Goal: Navigation & Orientation: Find specific page/section

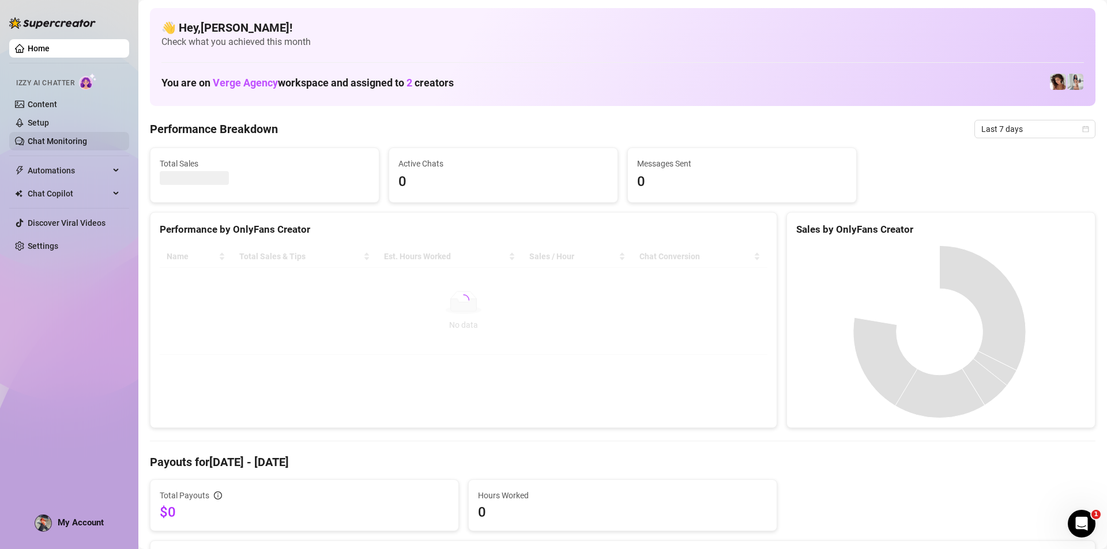
click at [65, 138] on link "Chat Monitoring" at bounding box center [57, 141] width 59 height 9
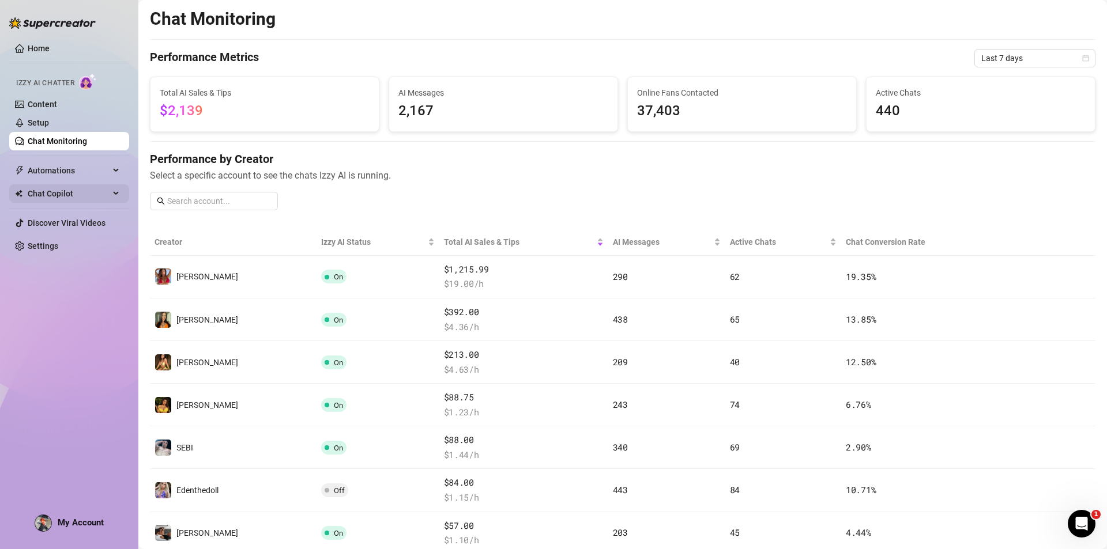
click at [77, 196] on span "Chat Copilot" at bounding box center [69, 193] width 82 height 18
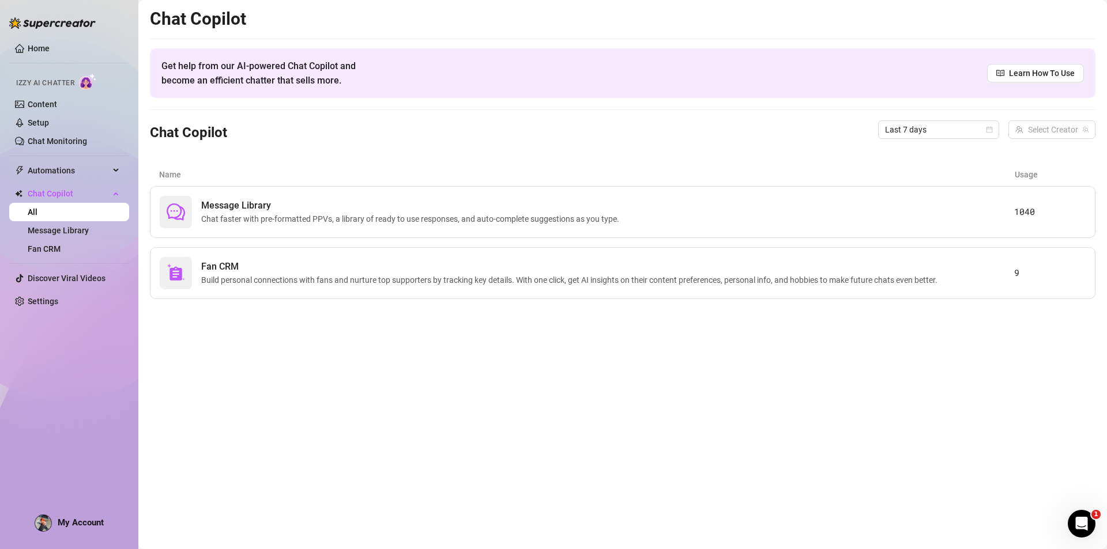
click at [50, 53] on link "Home" at bounding box center [39, 48] width 22 height 9
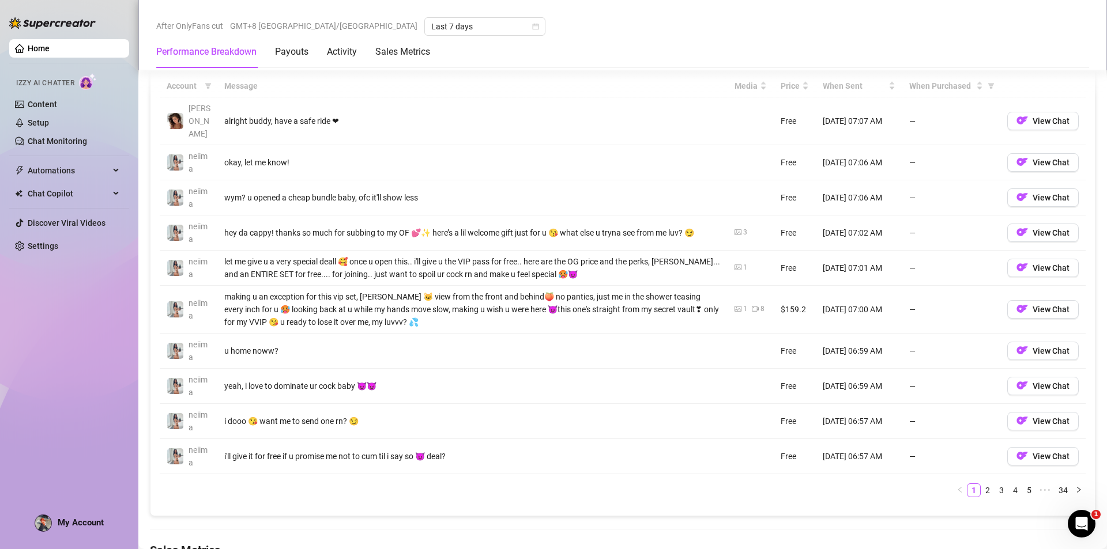
scroll to position [1066, 0]
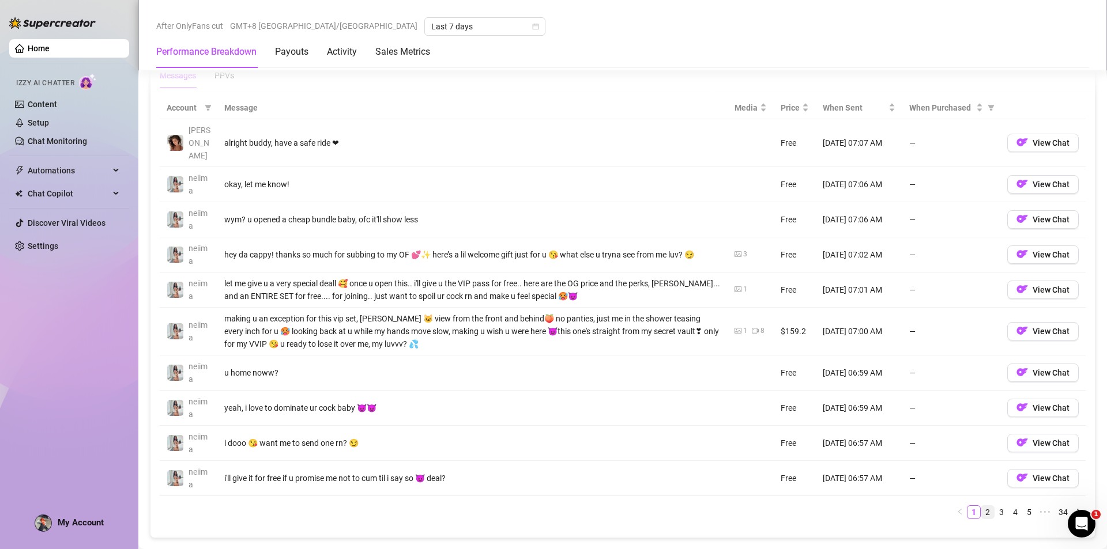
click at [981, 506] on link "2" at bounding box center [987, 512] width 13 height 13
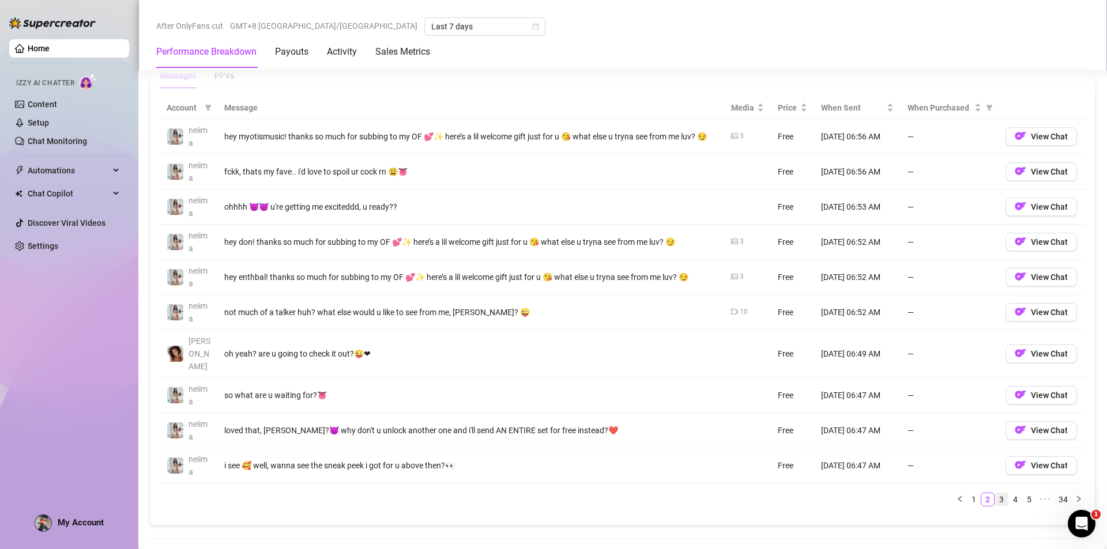
click at [995, 493] on link "3" at bounding box center [1001, 499] width 13 height 13
